Goal: Task Accomplishment & Management: Complete application form

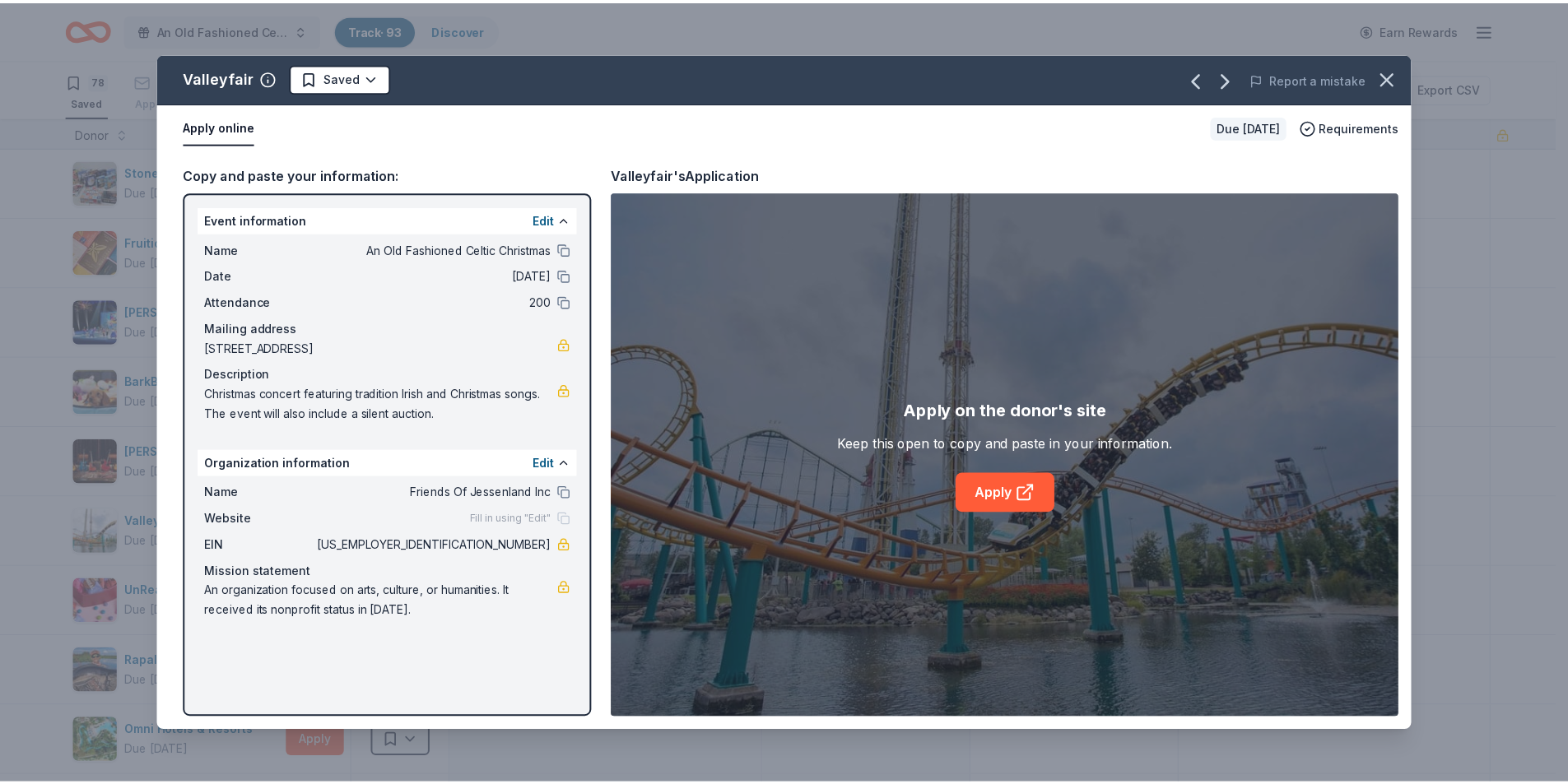
scroll to position [82, 0]
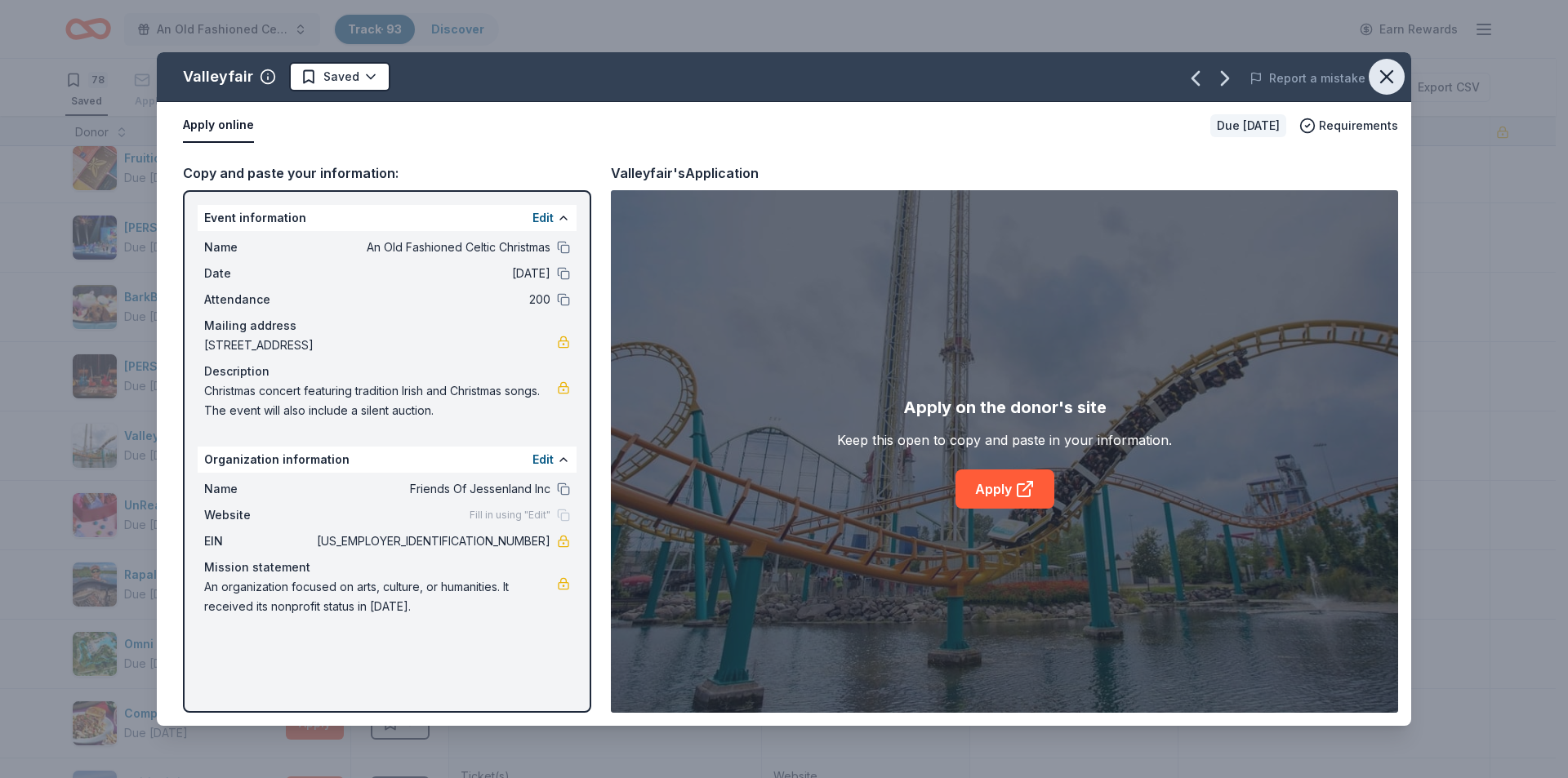
click at [1385, 75] on icon "button" at bounding box center [1387, 77] width 12 height 12
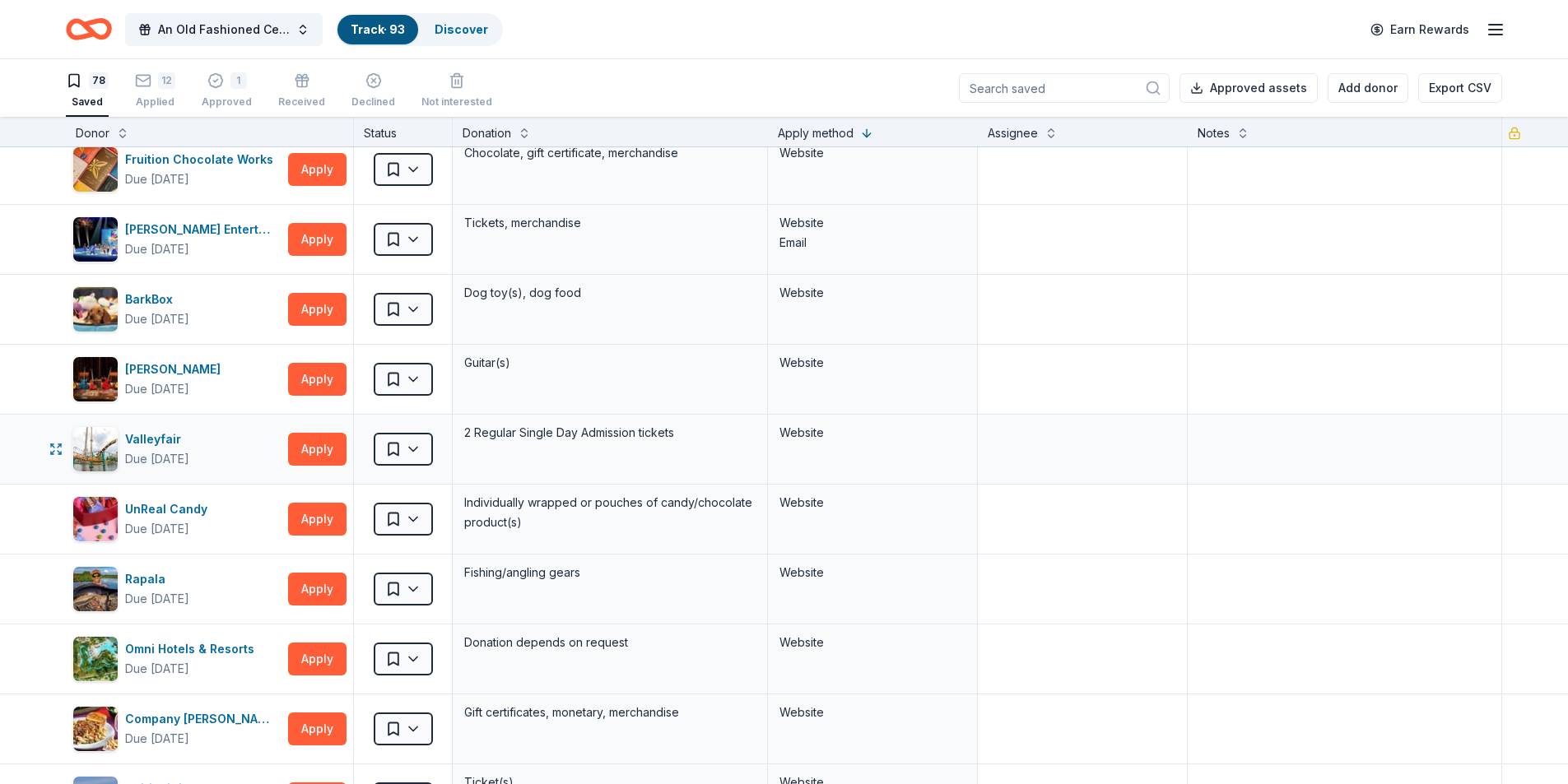
scroll to position [0, 0]
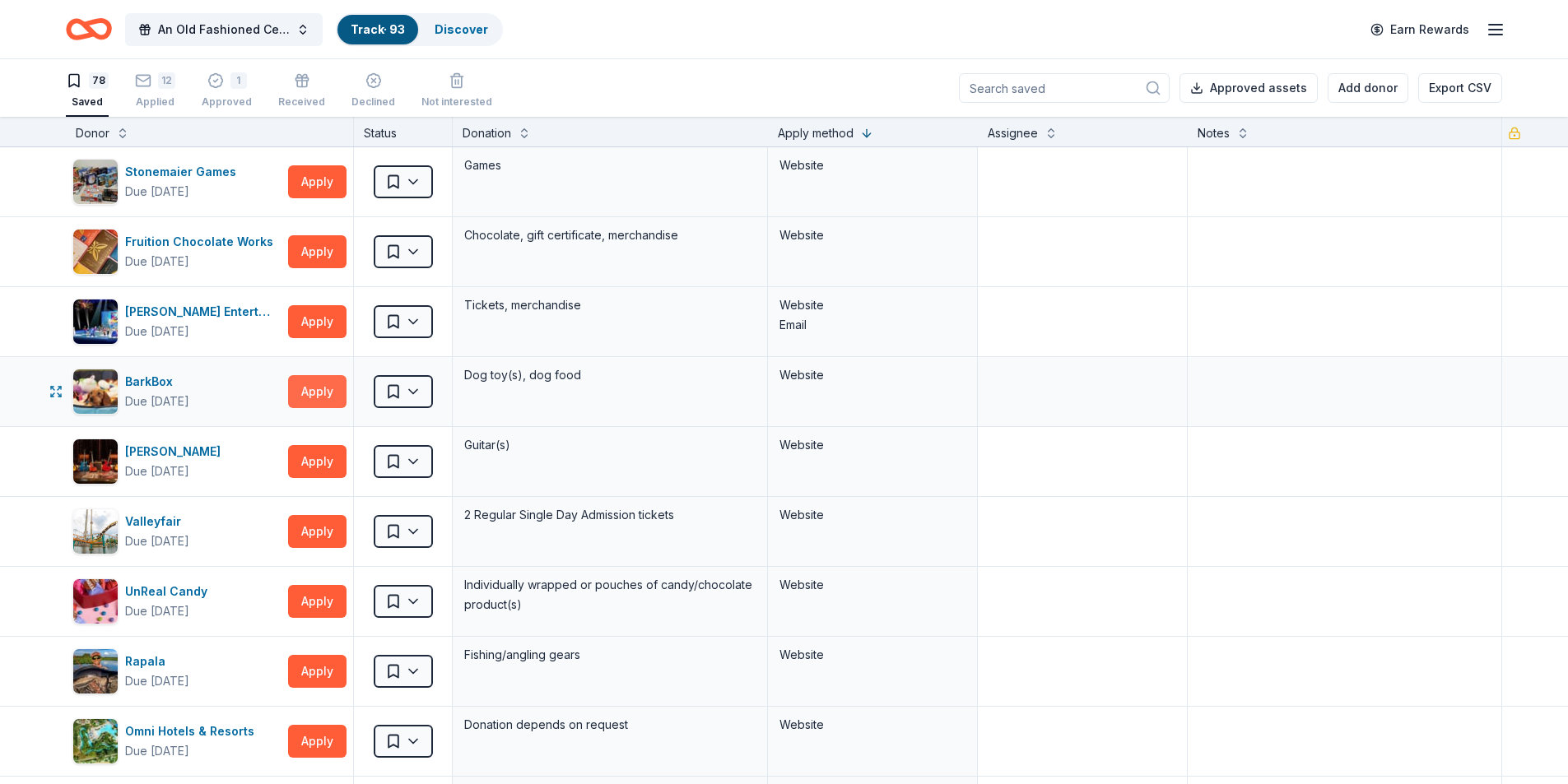
click at [318, 383] on button "Apply" at bounding box center [317, 391] width 58 height 33
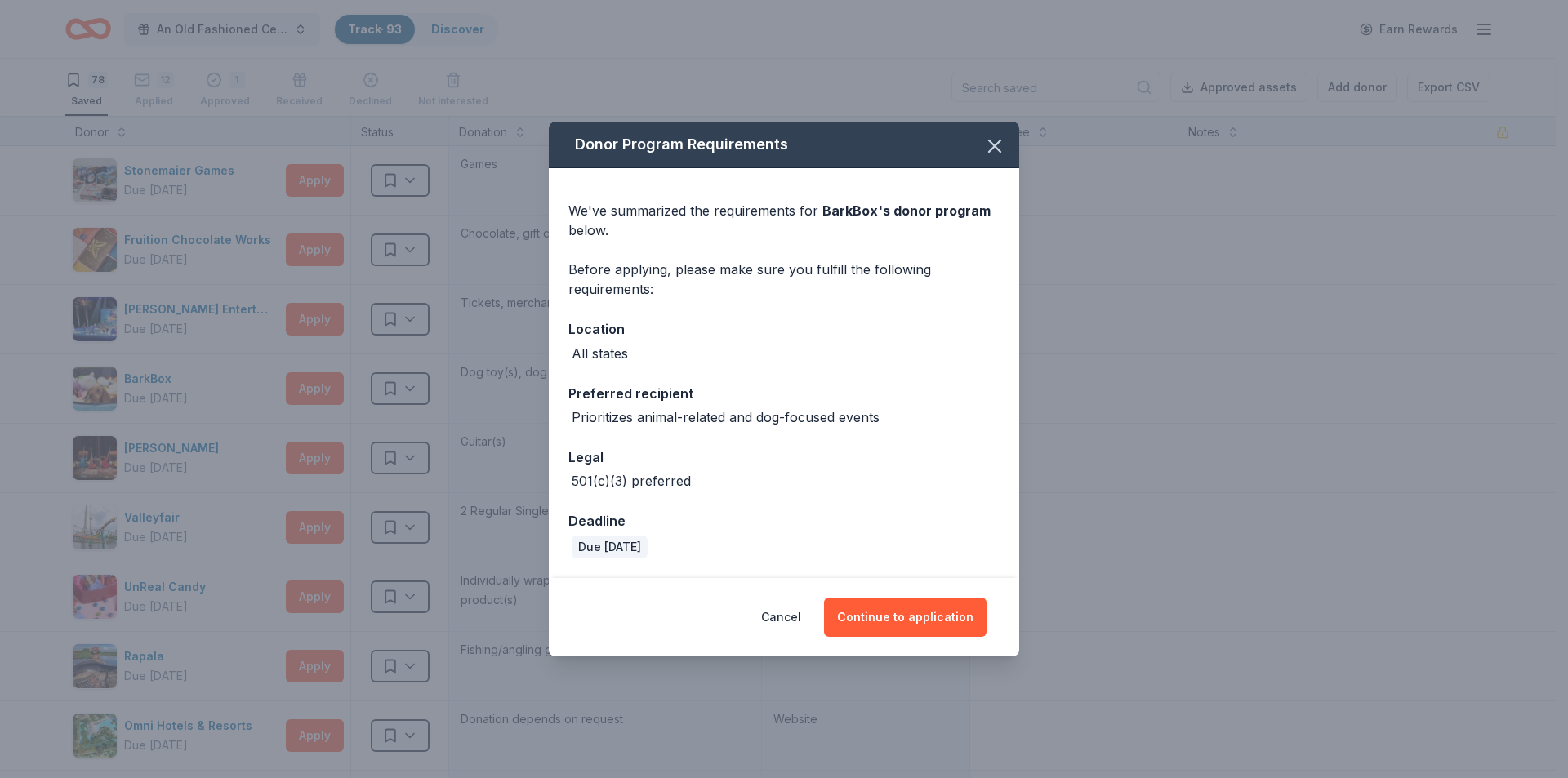
drag, startPoint x: 895, startPoint y: 618, endPoint x: 720, endPoint y: 617, distance: 175.0
click at [720, 617] on div "Cancel Continue to application" at bounding box center [784, 618] width 405 height 39
click at [904, 626] on button "Continue to application" at bounding box center [905, 618] width 162 height 39
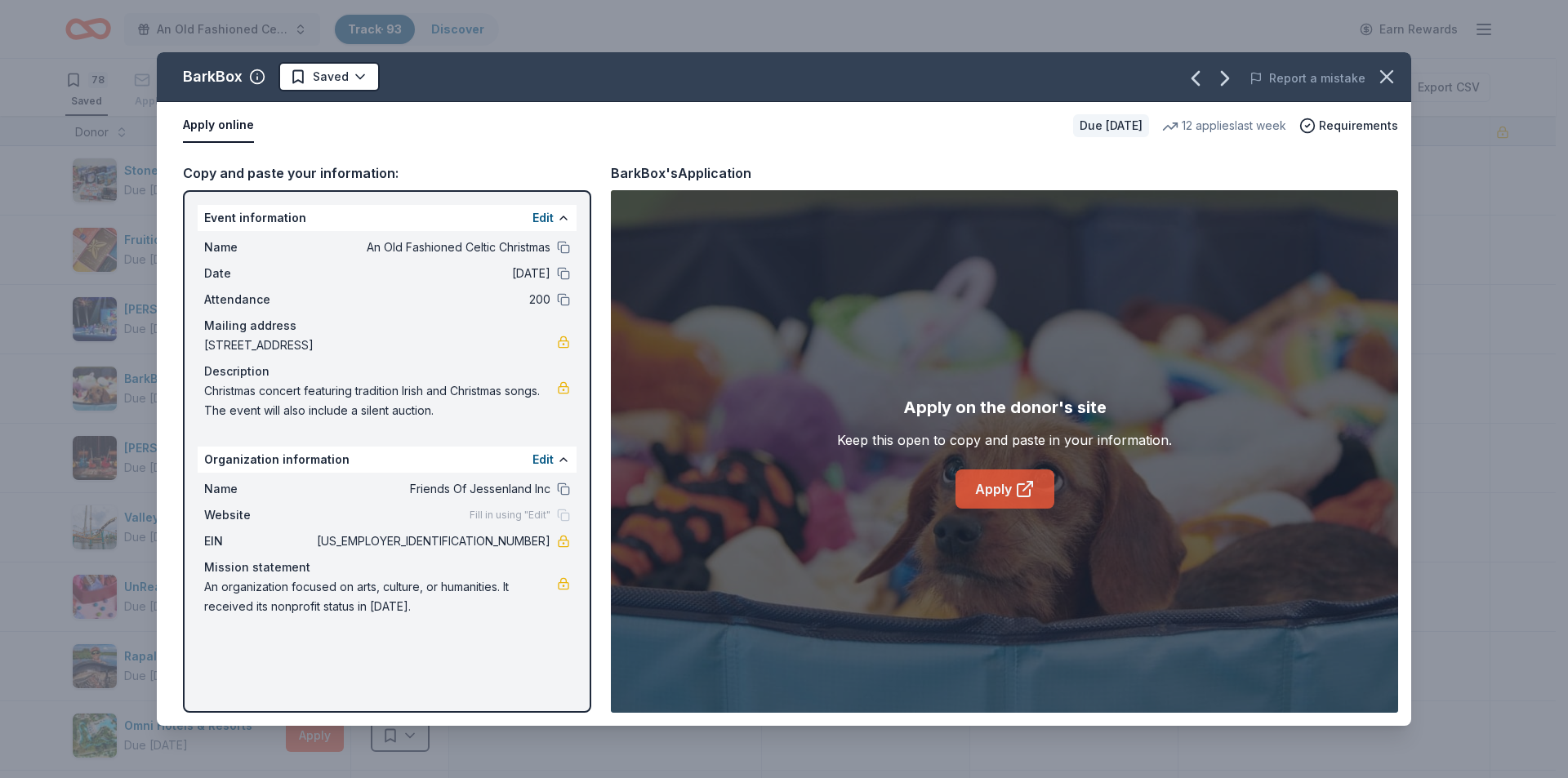
click at [1003, 484] on link "Apply" at bounding box center [1005, 489] width 99 height 39
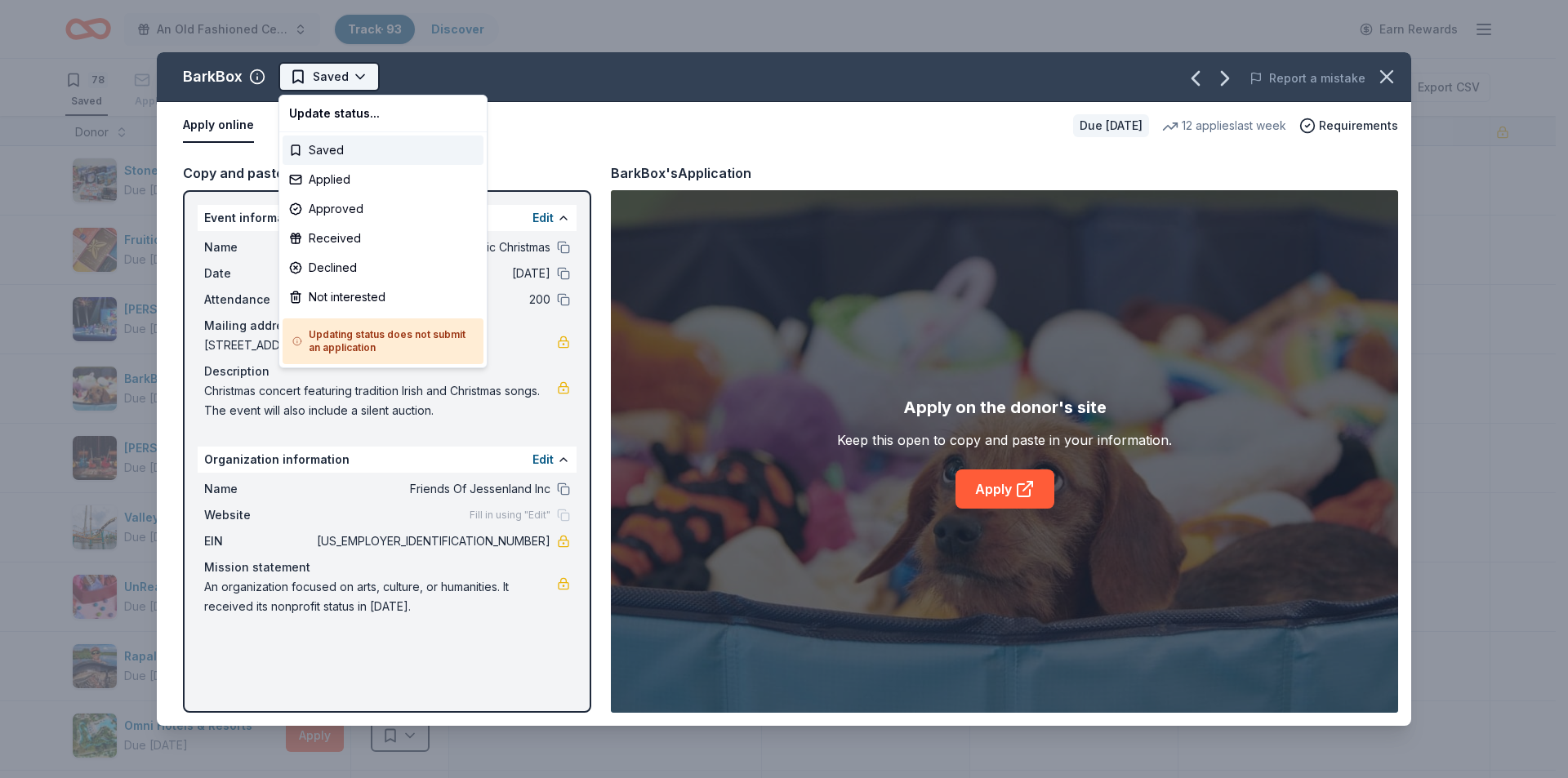
click at [327, 82] on html "An Old Fashioned Celtic Christmas Track · 93 Discover Earn Rewards 78 Saved 12 …" at bounding box center [784, 389] width 1568 height 778
click at [326, 179] on div "Applied" at bounding box center [383, 180] width 201 height 29
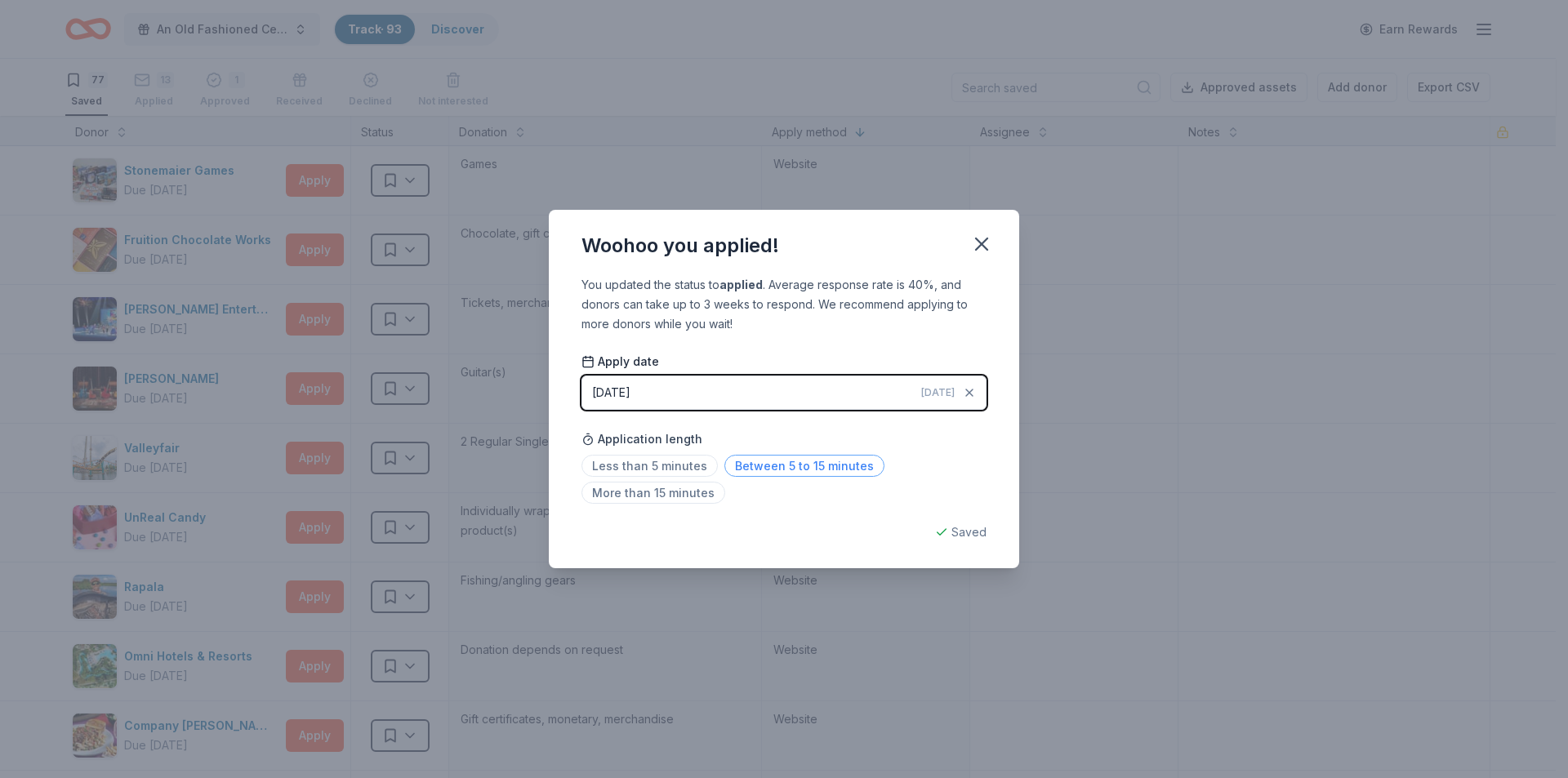
click at [820, 465] on span "Between 5 to 15 minutes" at bounding box center [804, 466] width 160 height 22
click at [974, 248] on icon "button" at bounding box center [981, 244] width 23 height 23
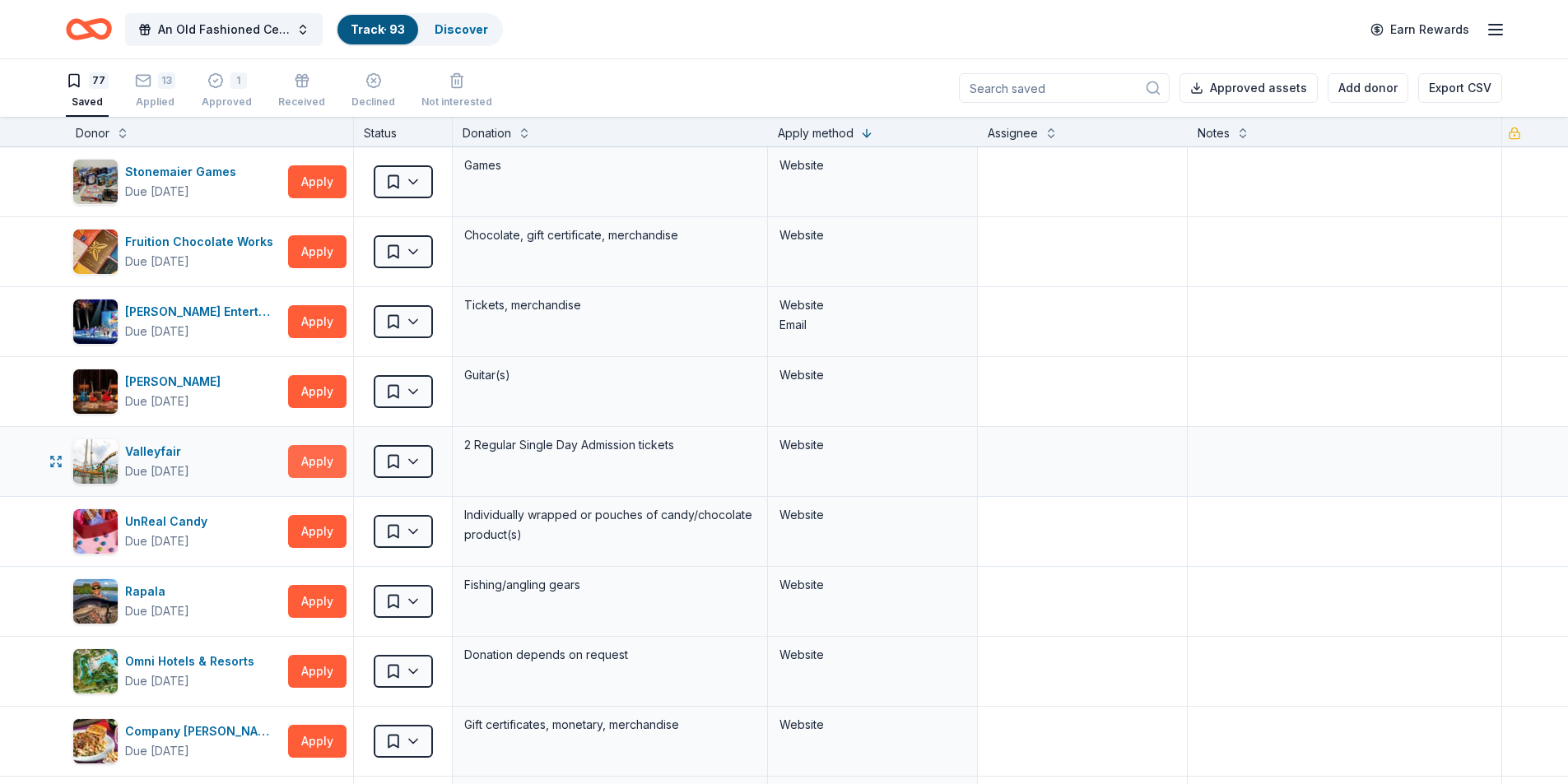
click at [318, 456] on button "Apply" at bounding box center [317, 461] width 58 height 33
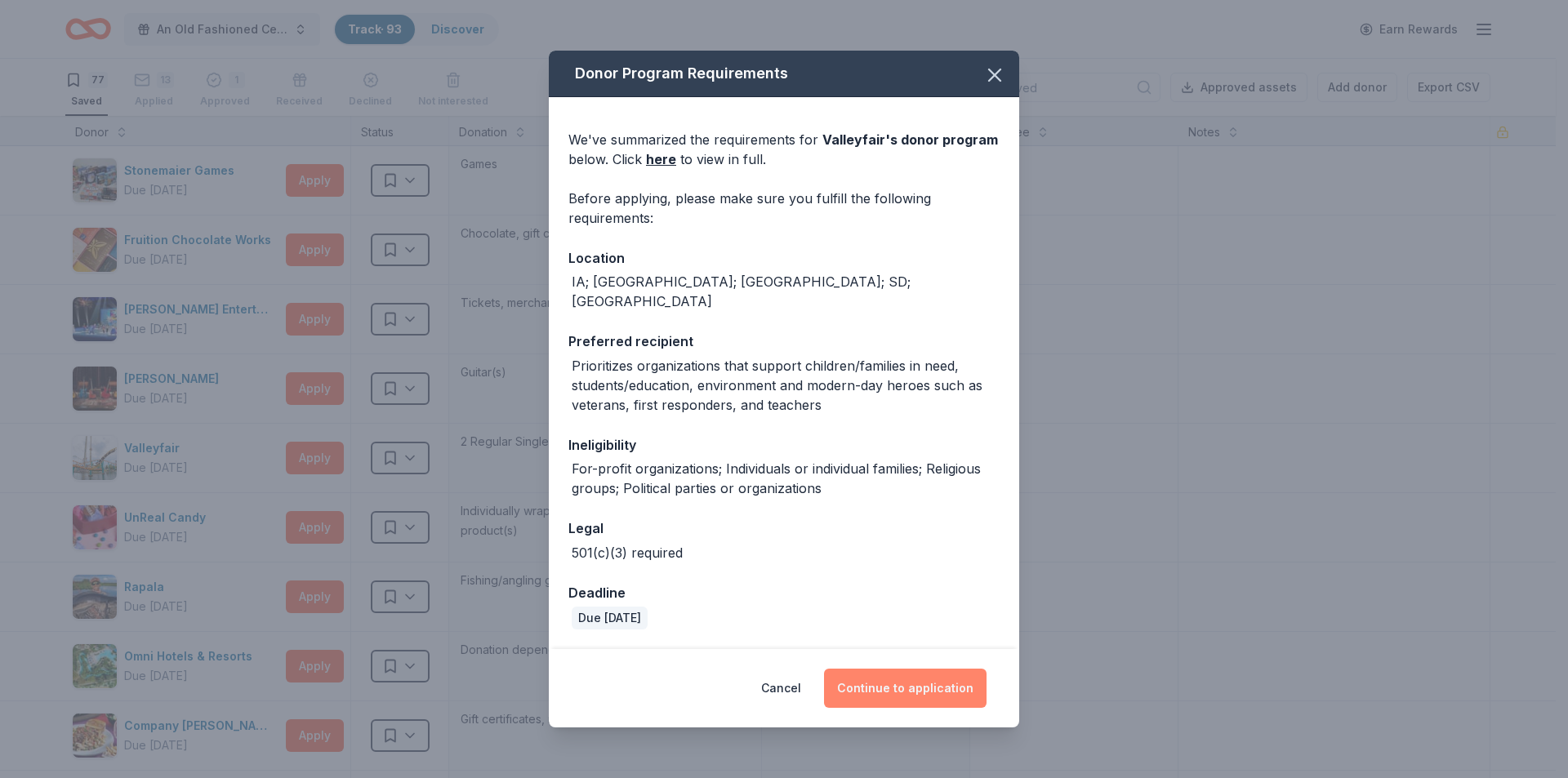
click at [911, 694] on button "Continue to application" at bounding box center [905, 689] width 162 height 39
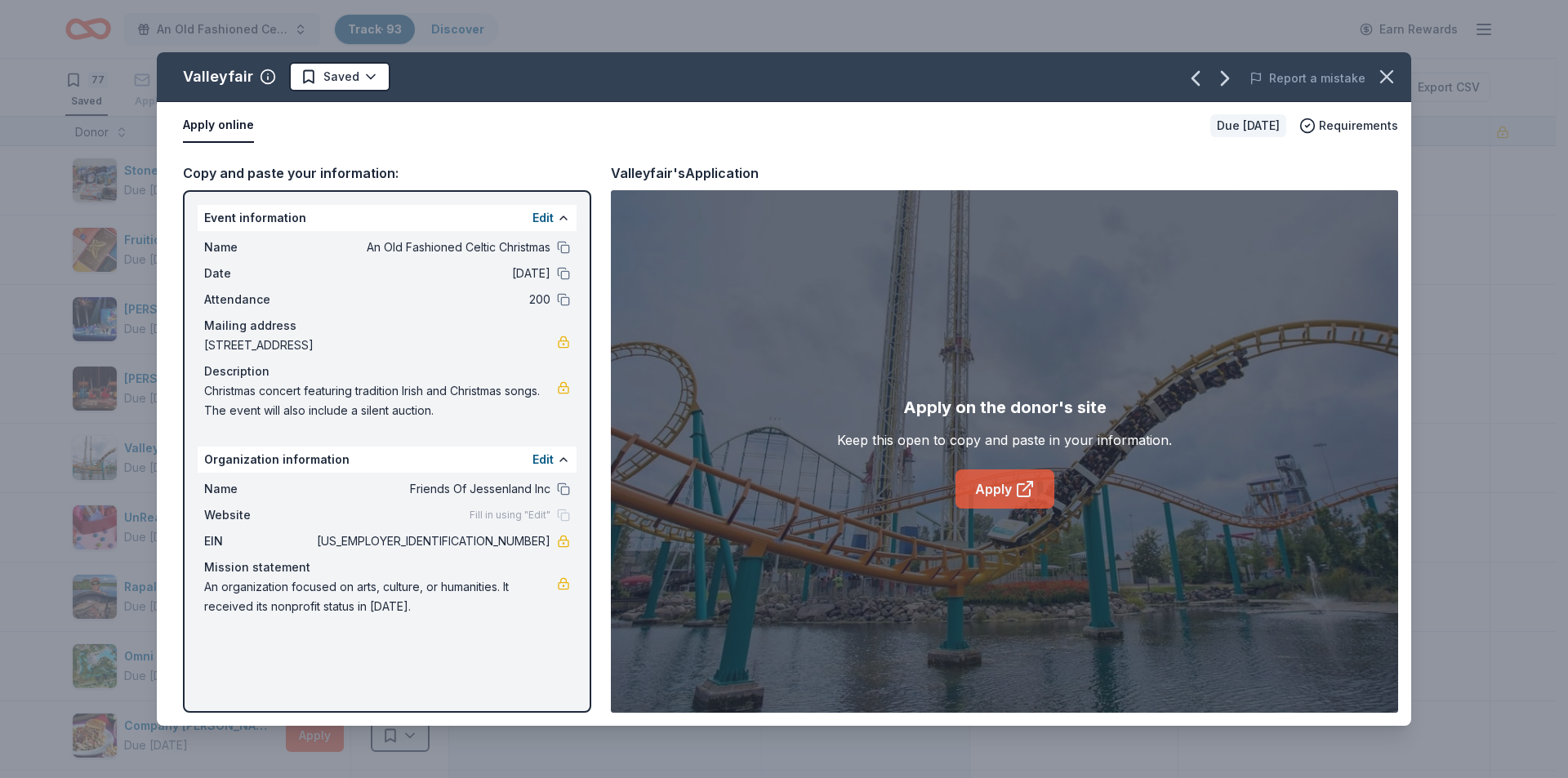
click at [987, 498] on link "Apply" at bounding box center [1005, 489] width 99 height 39
click at [1388, 70] on icon "button" at bounding box center [1386, 77] width 23 height 23
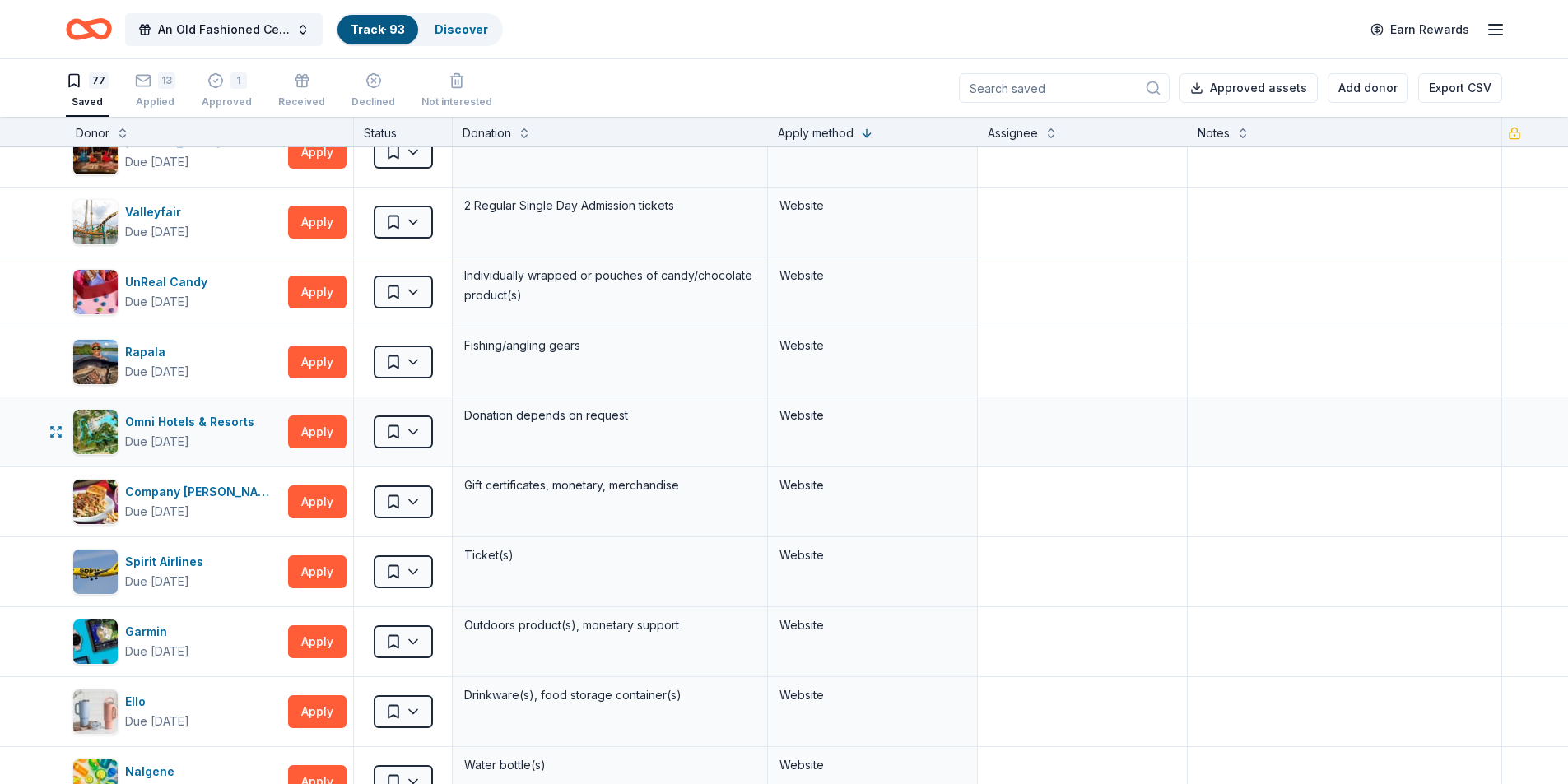
scroll to position [246, 0]
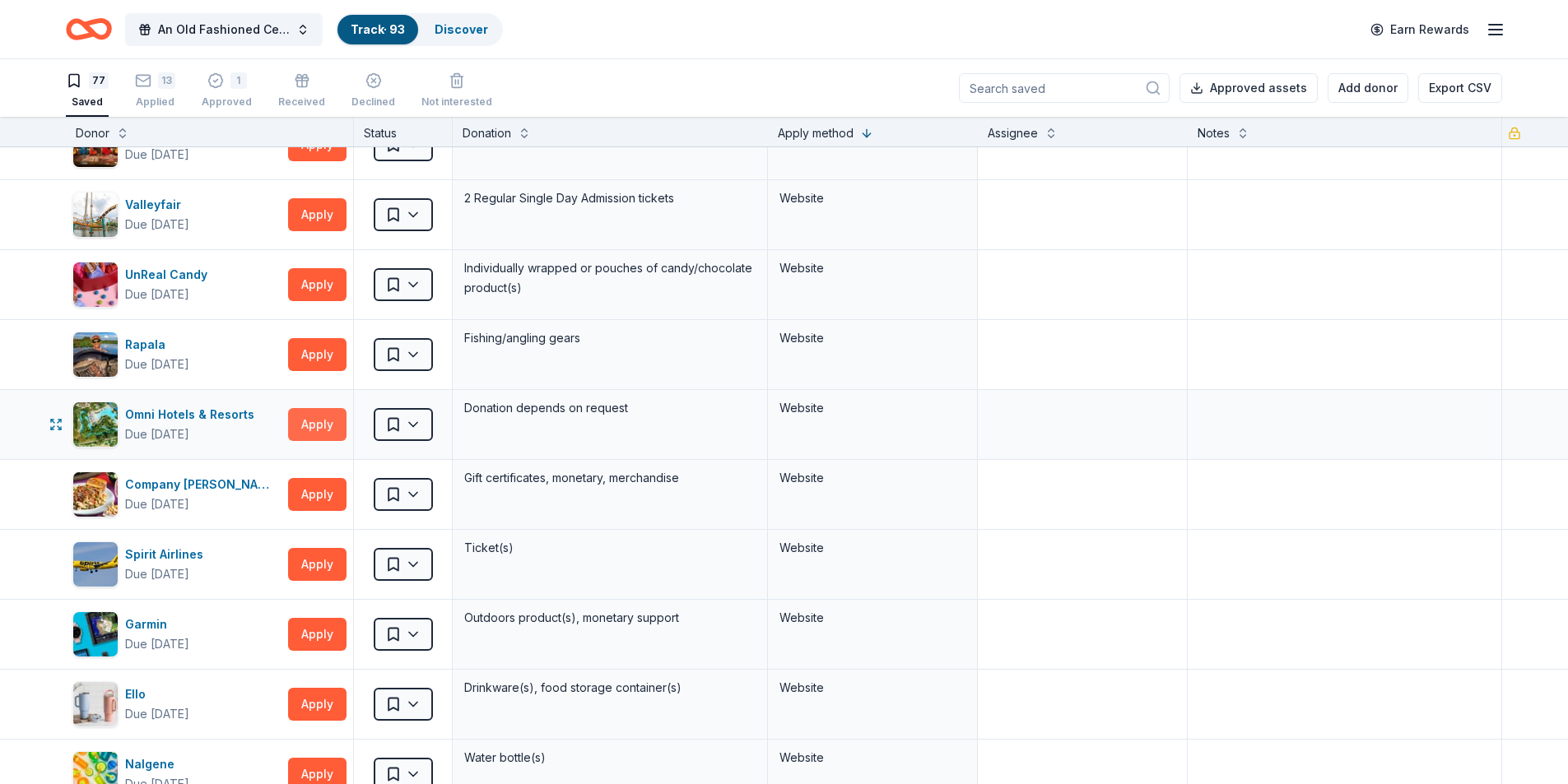
click at [334, 426] on button "Apply" at bounding box center [317, 424] width 58 height 33
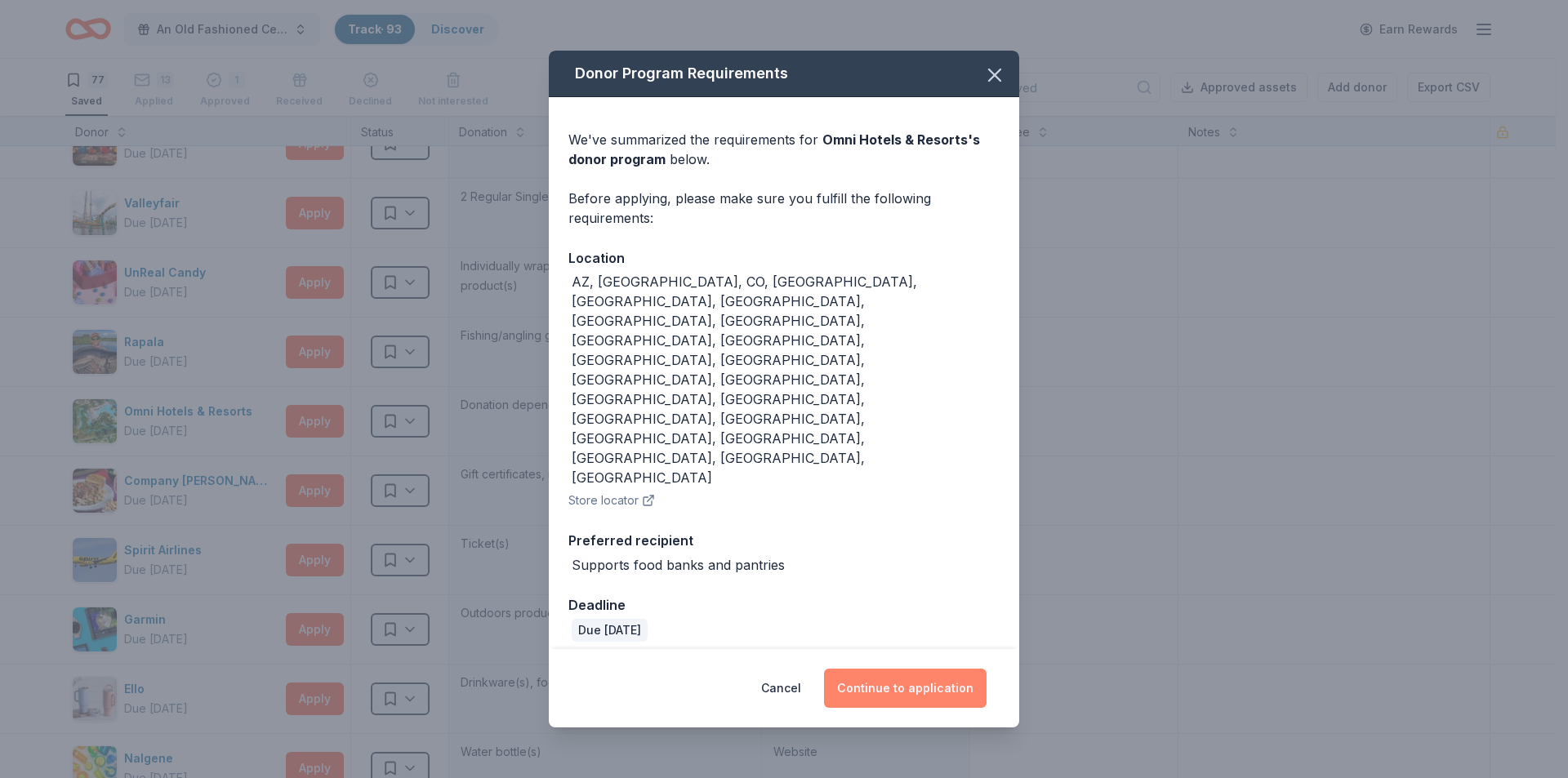
click at [886, 669] on button "Continue to application" at bounding box center [905, 689] width 162 height 39
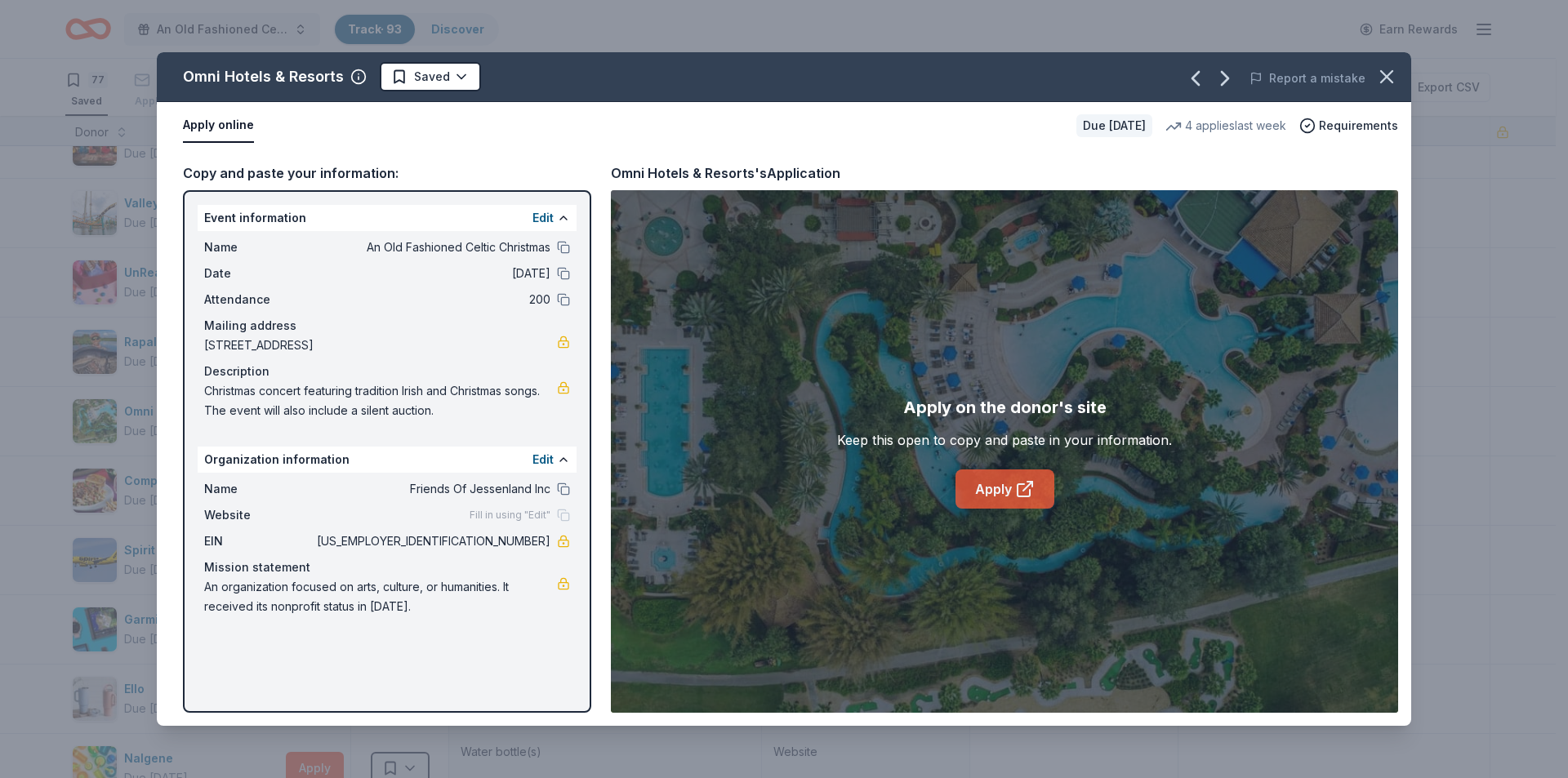
click at [994, 482] on link "Apply" at bounding box center [1005, 489] width 99 height 39
click at [1385, 74] on icon "button" at bounding box center [1386, 77] width 23 height 23
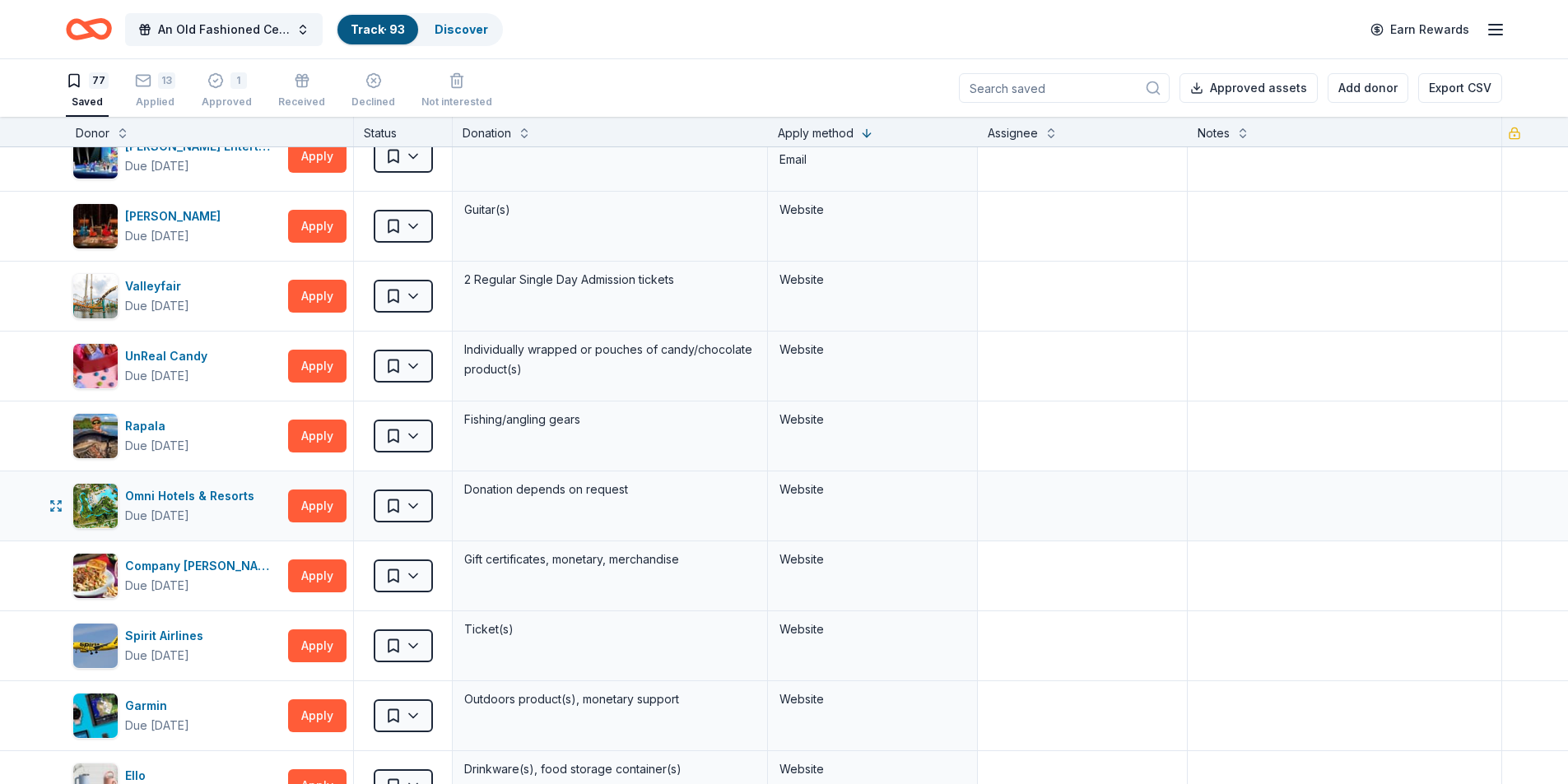
scroll to position [0, 0]
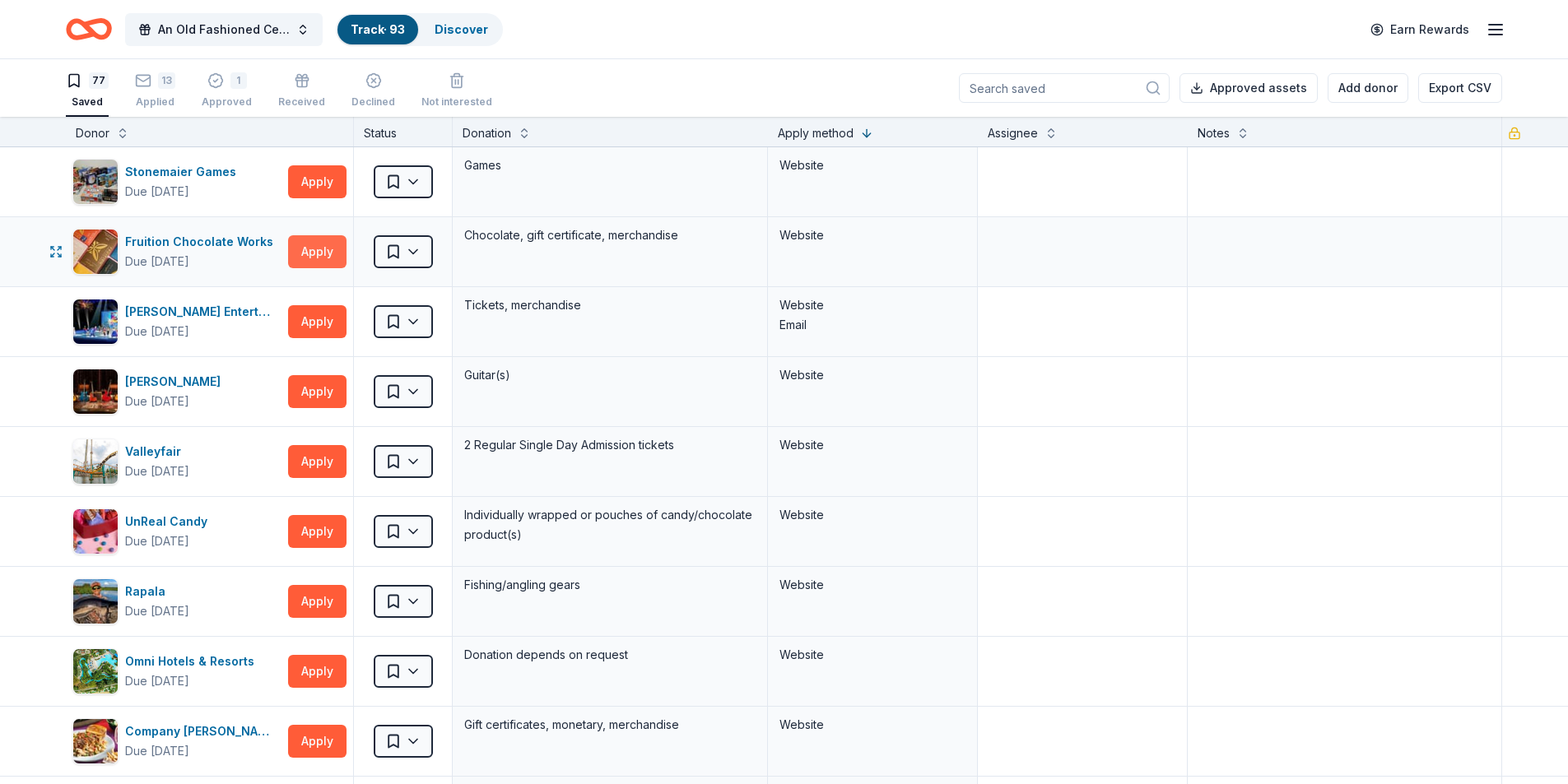
click at [330, 249] on button "Apply" at bounding box center [317, 251] width 58 height 33
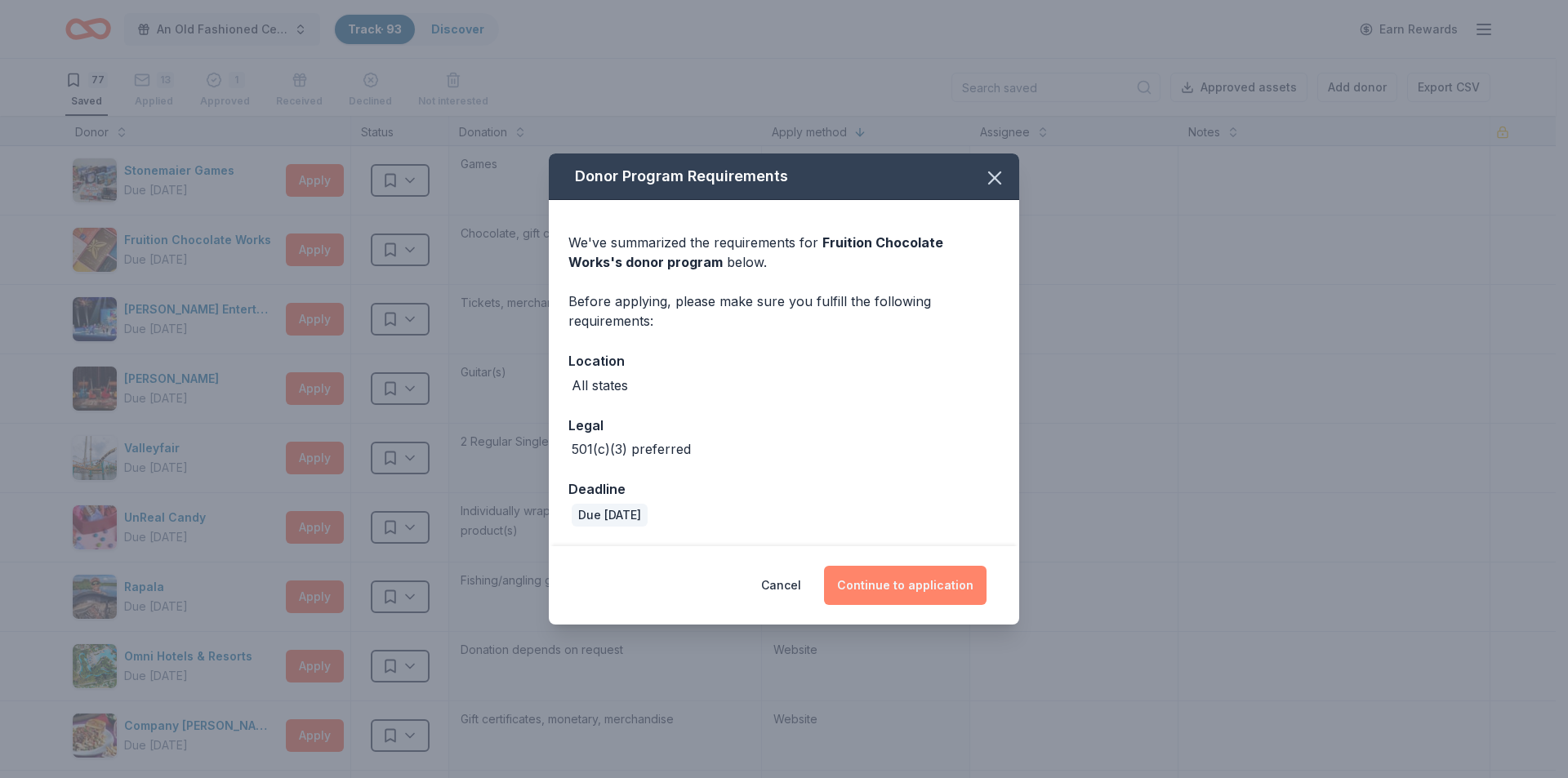
click at [895, 588] on button "Continue to application" at bounding box center [905, 585] width 162 height 39
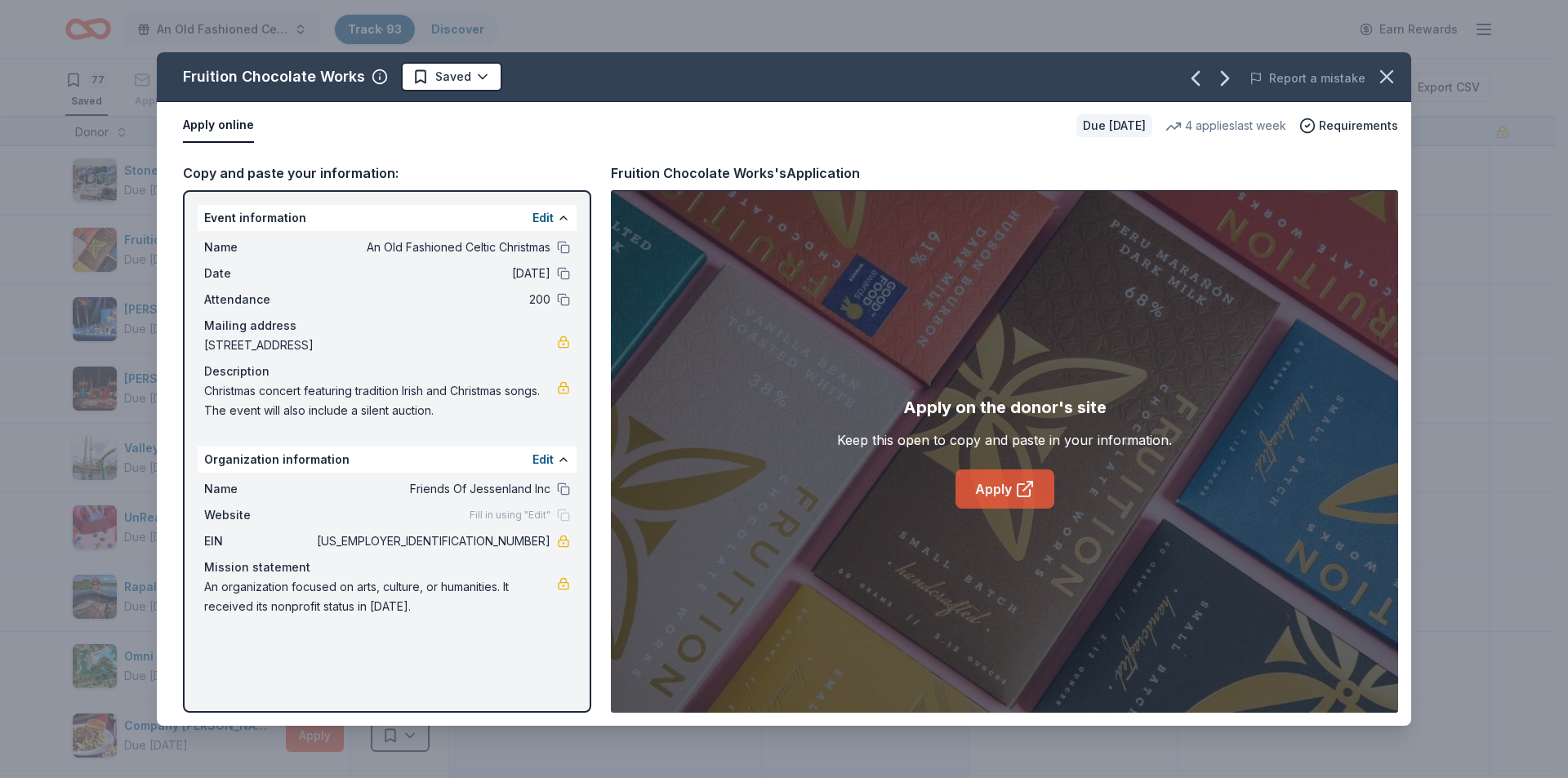
click at [981, 485] on link "Apply" at bounding box center [1005, 489] width 99 height 39
click at [1383, 79] on icon "button" at bounding box center [1386, 77] width 23 height 23
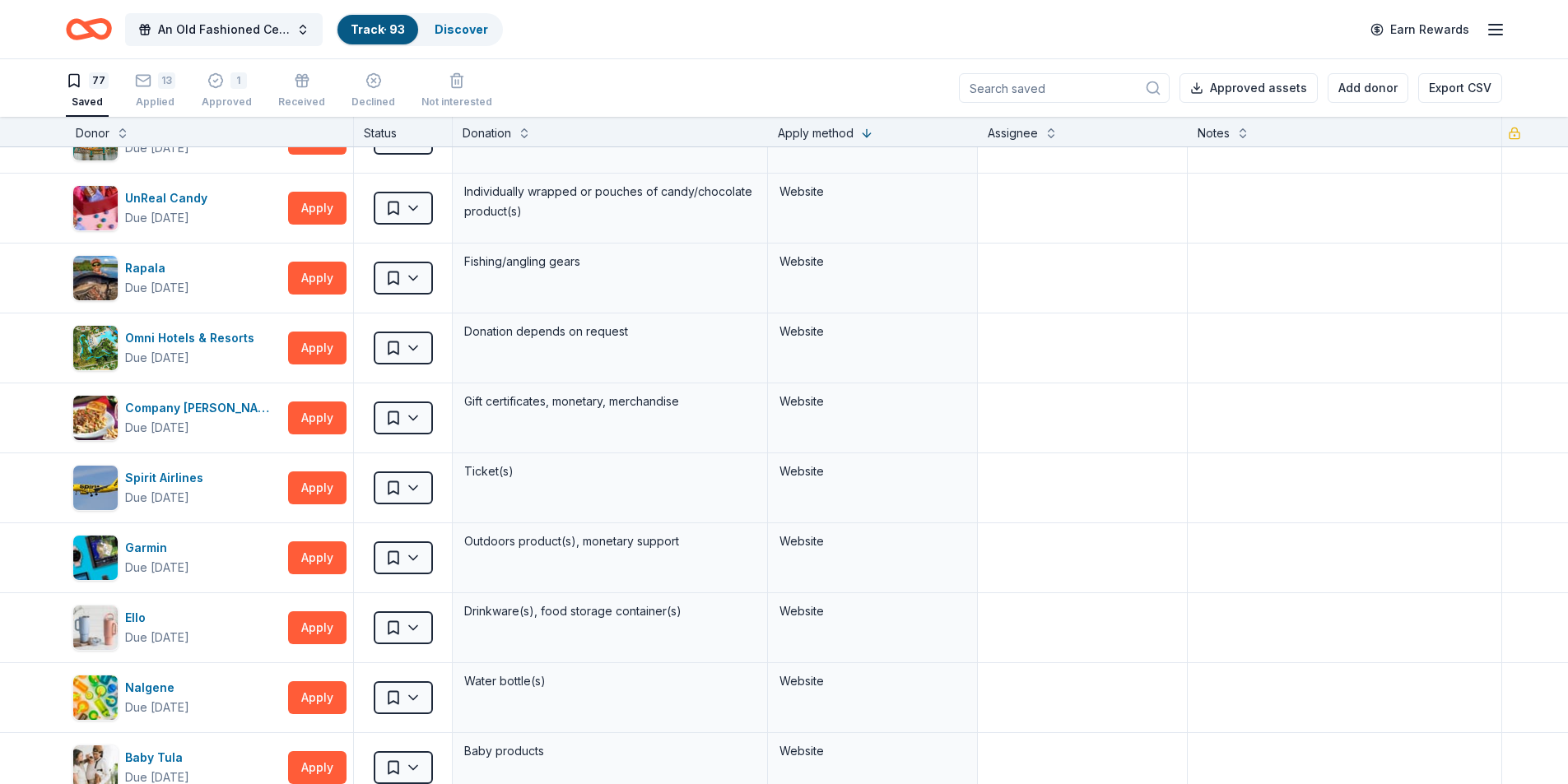
scroll to position [330, 0]
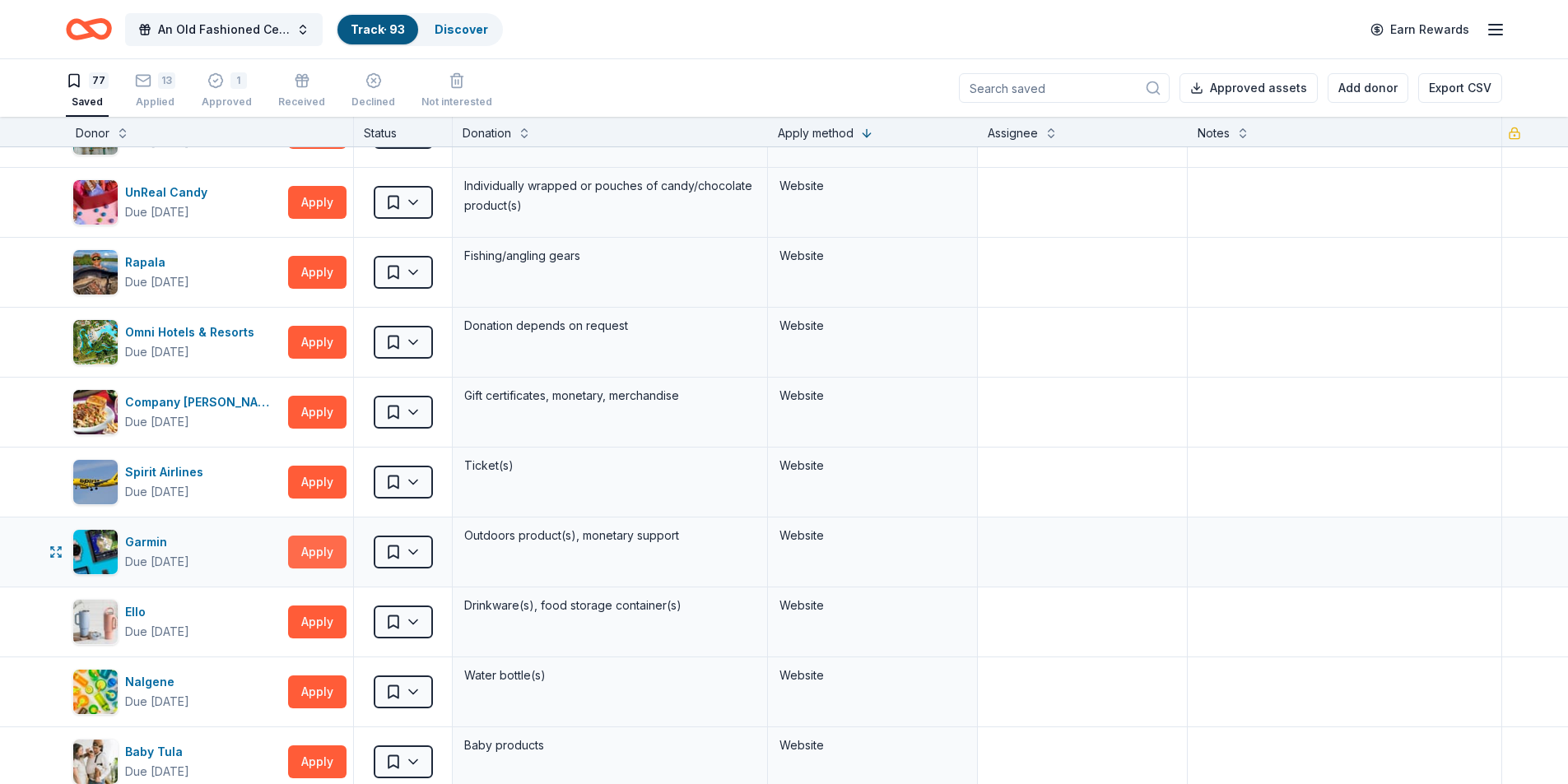
click at [327, 551] on button "Apply" at bounding box center [317, 551] width 58 height 33
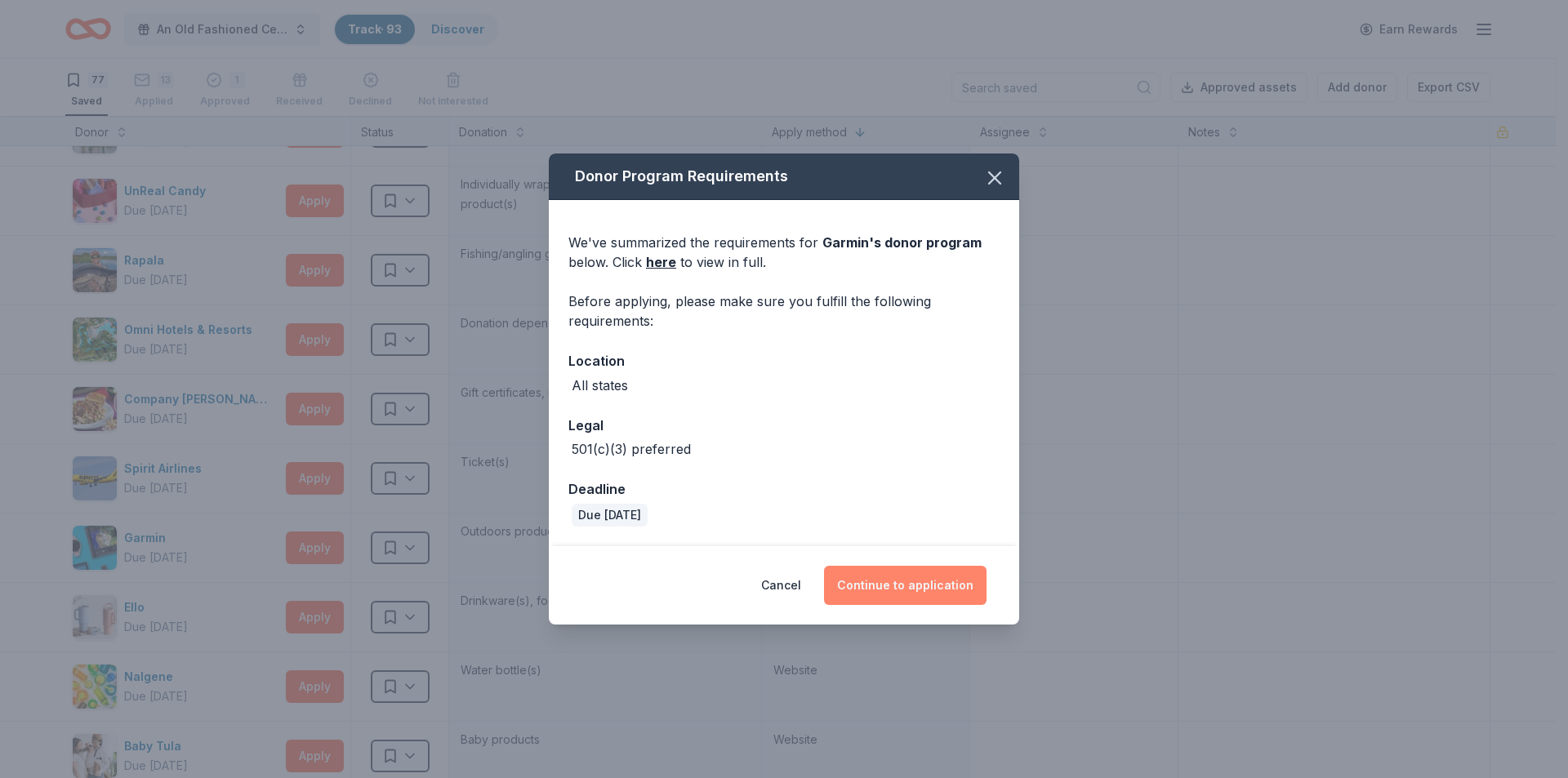
click at [854, 571] on button "Continue to application" at bounding box center [905, 585] width 162 height 39
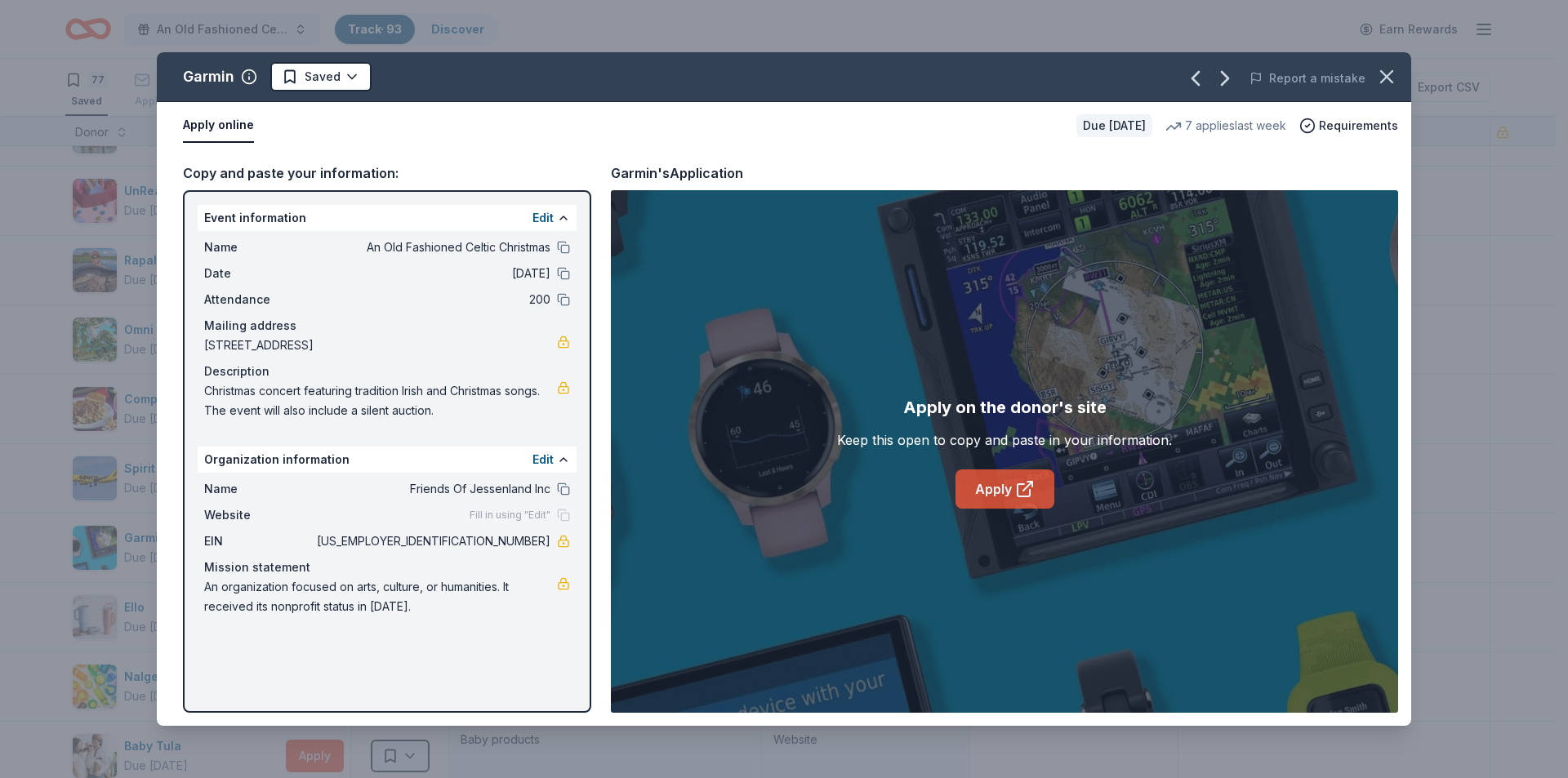
click at [988, 481] on link "Apply" at bounding box center [1005, 489] width 99 height 39
click at [1381, 79] on icon "button" at bounding box center [1386, 77] width 23 height 23
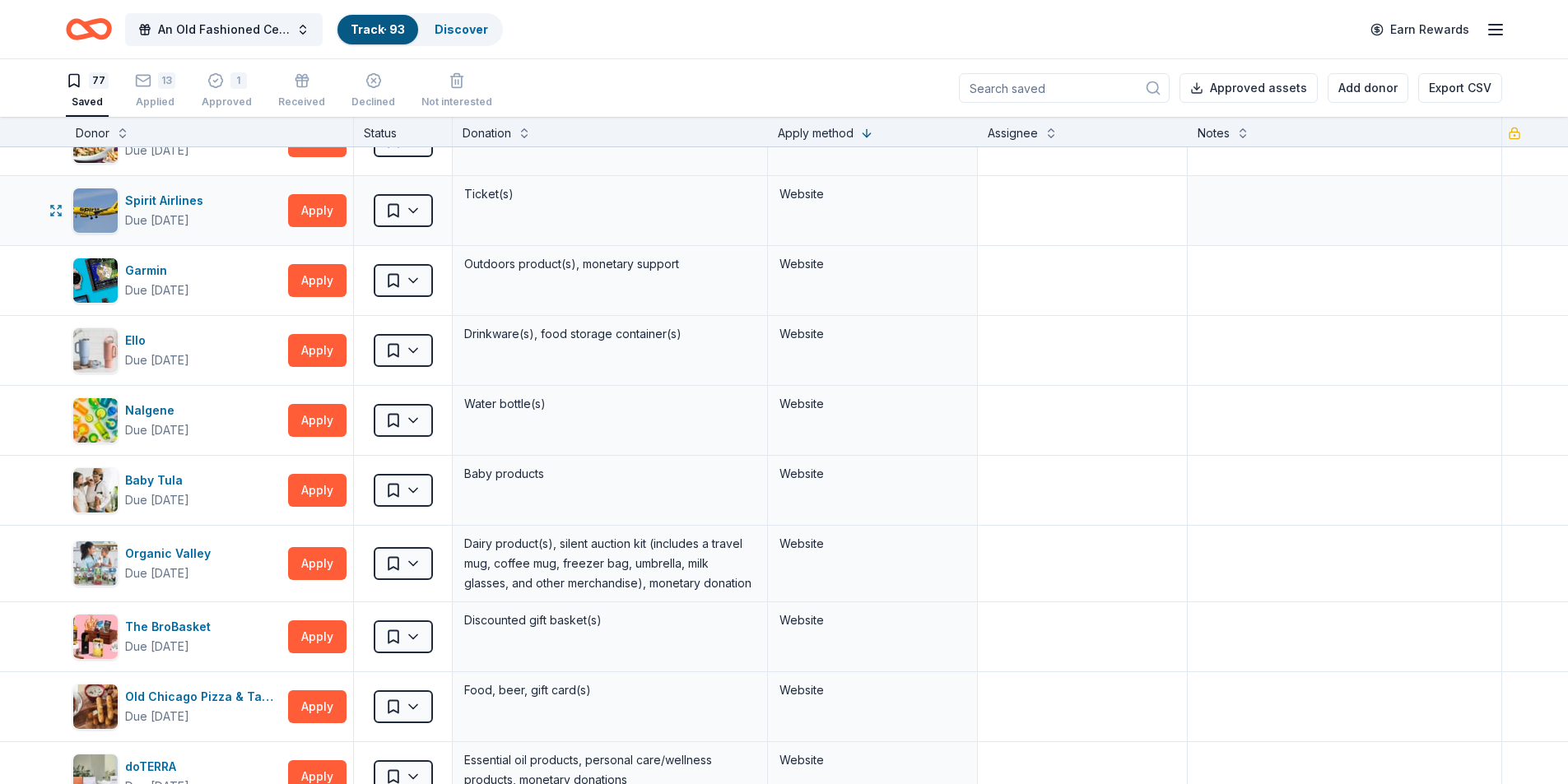
scroll to position [658, 0]
